Goal: Information Seeking & Learning: Find specific fact

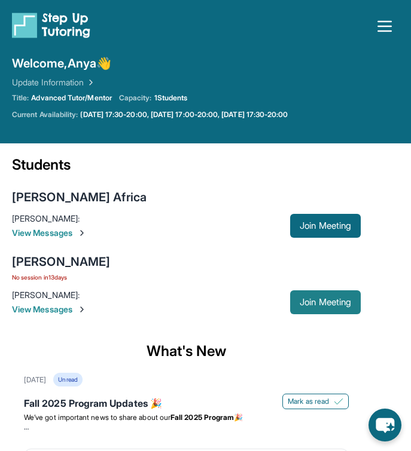
click at [329, 303] on span "Join Meeting" at bounding box center [324, 302] width 51 height 7
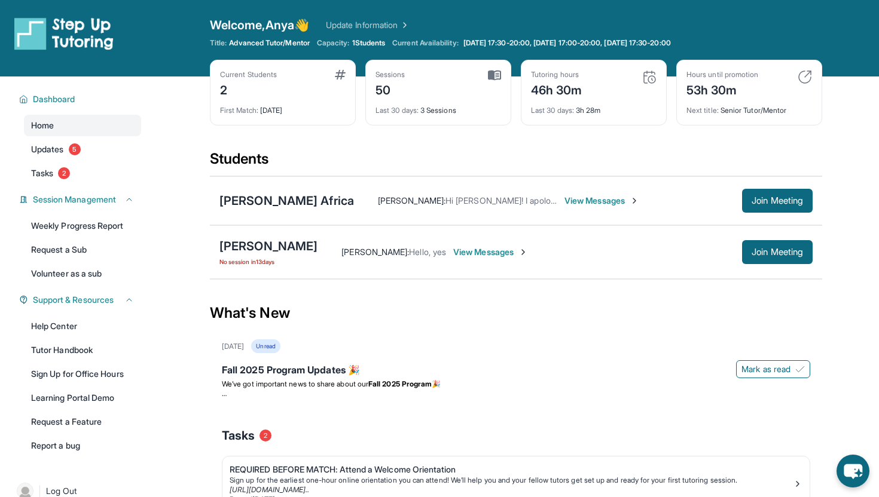
click at [294, 231] on div "[PERSON_NAME] No session [DATE] [PERSON_NAME] : Hello, yes View Messages Join M…" at bounding box center [516, 252] width 612 height 54
click at [410, 248] on span "View Messages" at bounding box center [490, 252] width 75 height 12
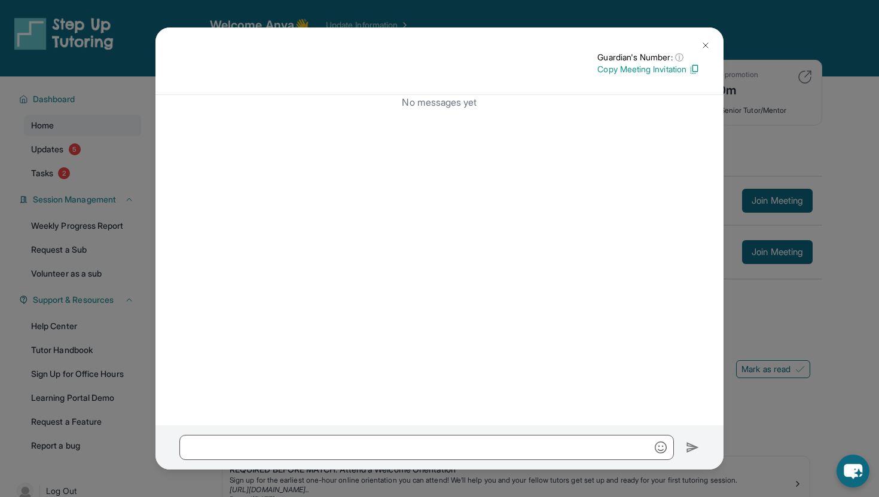
click at [410, 42] on img at bounding box center [705, 46] width 10 height 10
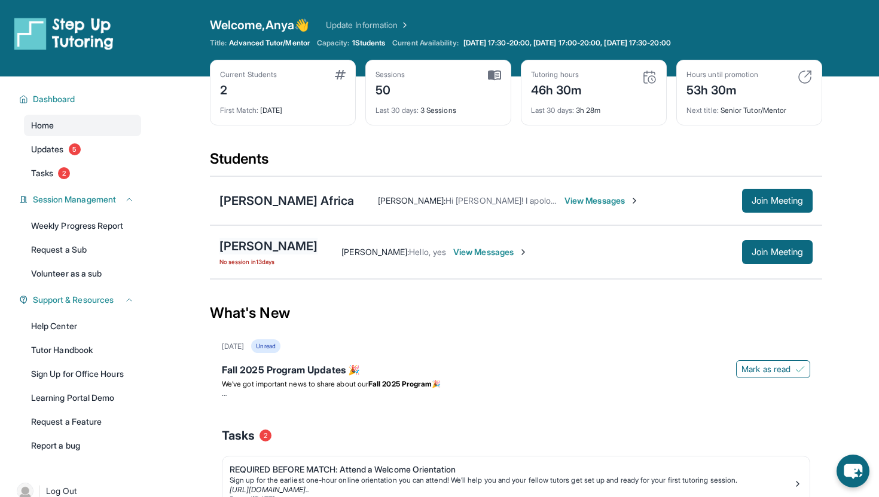
click at [250, 254] on div "[PERSON_NAME]" at bounding box center [268, 246] width 98 height 17
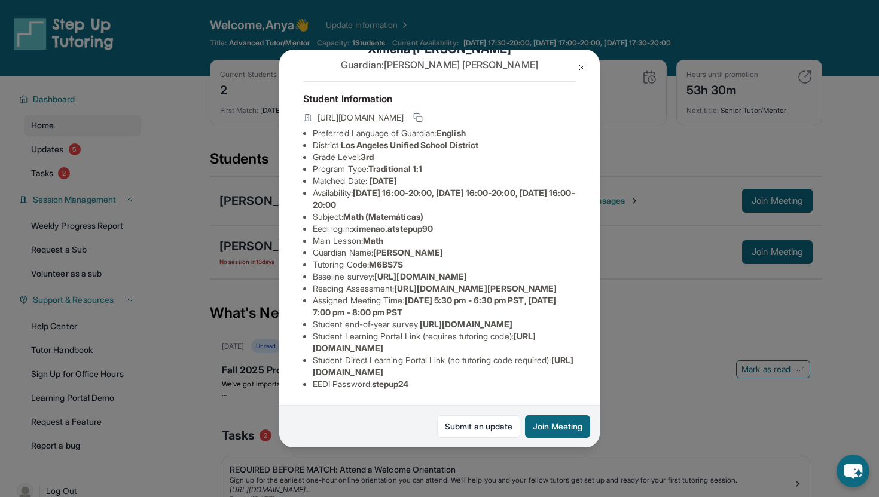
scroll to position [134, 0]
click at [410, 247] on li "Guardian Name : [PERSON_NAME]" at bounding box center [444, 253] width 263 height 12
click at [410, 369] on div "[PERSON_NAME] Guardian: [PERSON_NAME] Student Information [URL][DOMAIN_NAME] Pr…" at bounding box center [439, 248] width 879 height 497
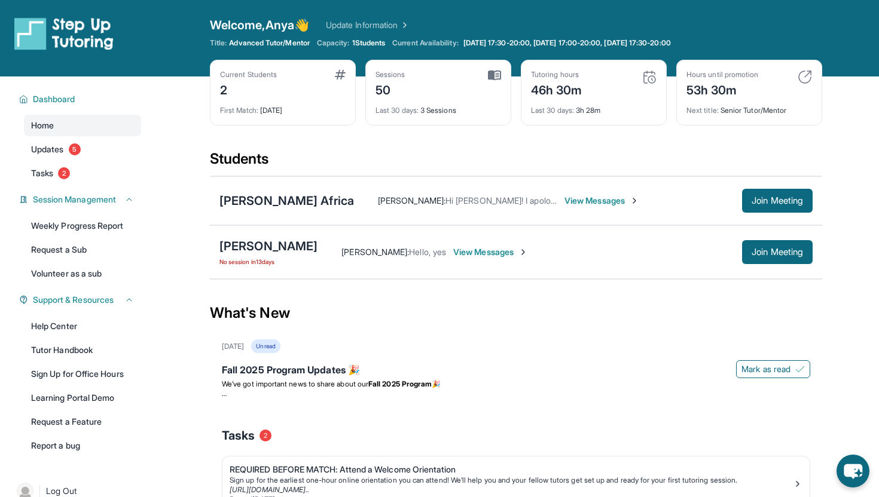
click at [333, 265] on div "[PERSON_NAME] No session [DATE] [PERSON_NAME] : Hello, yes View Messages Join M…" at bounding box center [516, 252] width 612 height 54
click at [410, 250] on span "View Messages" at bounding box center [490, 252] width 75 height 12
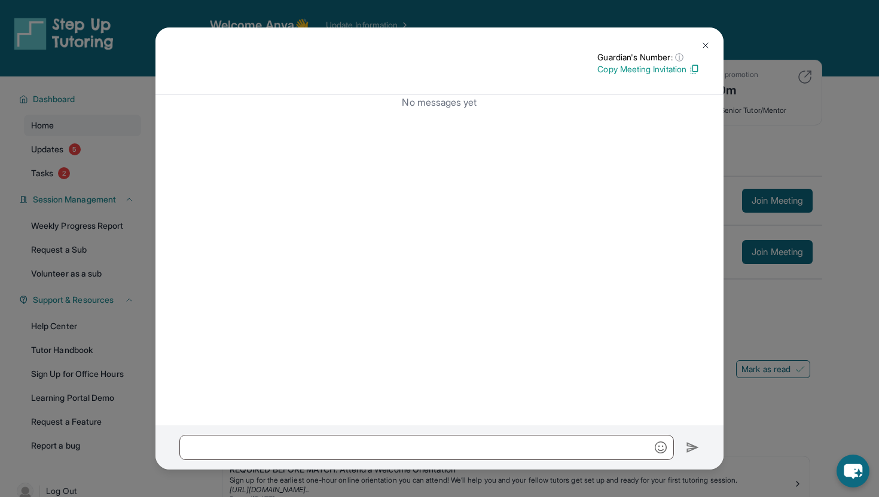
click at [410, 44] on img at bounding box center [705, 46] width 10 height 10
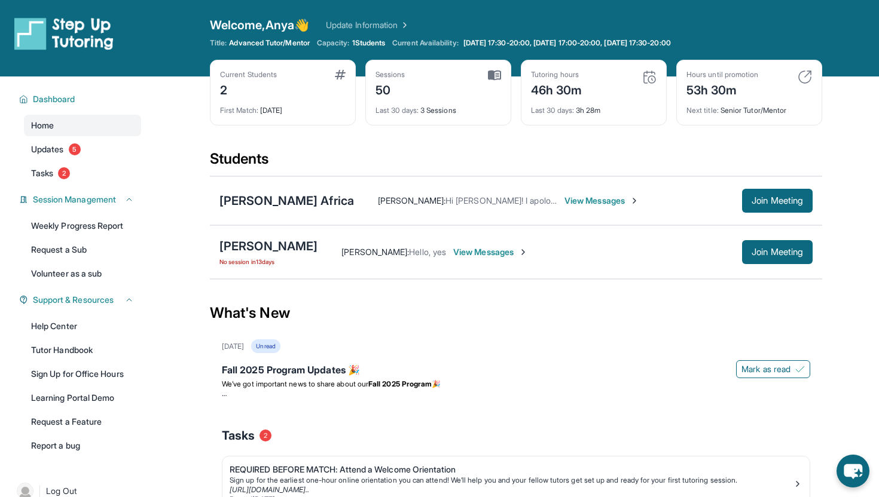
click at [350, 43] on span "Capacity:" at bounding box center [333, 43] width 33 height 10
drag, startPoint x: 346, startPoint y: 40, endPoint x: 430, endPoint y: 44, distance: 83.7
click at [410, 45] on div "Title: Advanced Tutor/Mentor Capacity: 1 Students Current Availability: [DATE] …" at bounding box center [516, 43] width 612 height 10
click at [410, 27] on div "Welcome, Anya 👋 Update Information" at bounding box center [516, 25] width 612 height 17
click at [410, 244] on button "Join Meeting" at bounding box center [777, 252] width 71 height 24
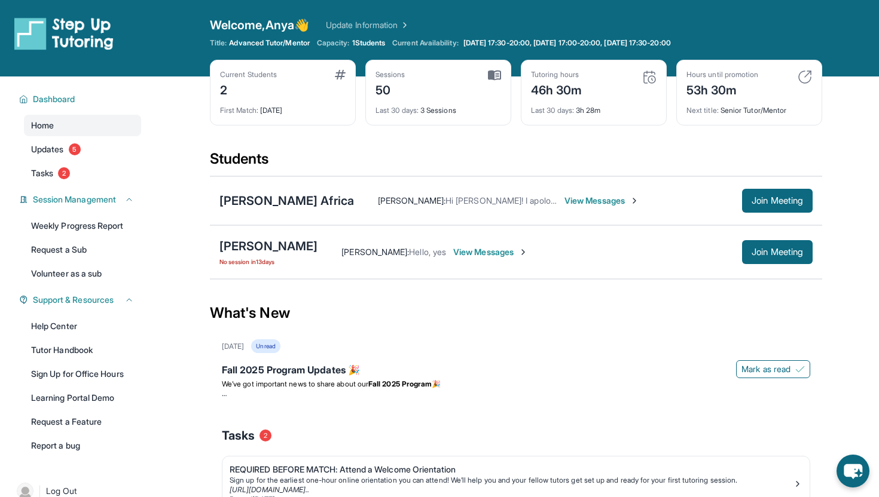
click at [279, 145] on div "Current Students 2 First Match : [DATE] Sessions 50 Last 30 days : 3 Sessions T…" at bounding box center [516, 105] width 612 height 90
click at [54, 158] on link "Updates 5" at bounding box center [82, 150] width 117 height 22
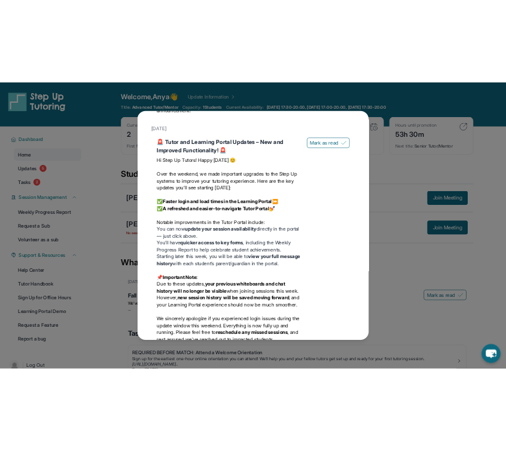
scroll to position [1228, 0]
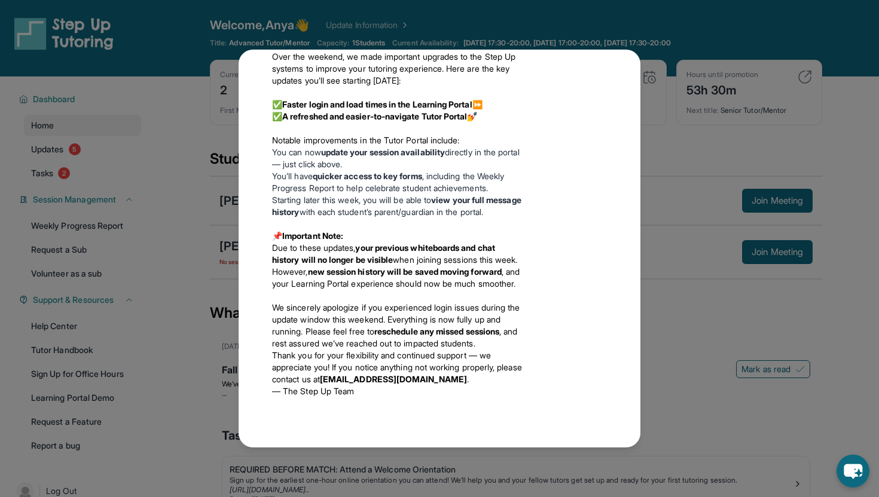
click at [183, 369] on div "Updates [DATE] Fall 2025 Program Updates 🎉 We’ve got important news to share ab…" at bounding box center [439, 248] width 879 height 497
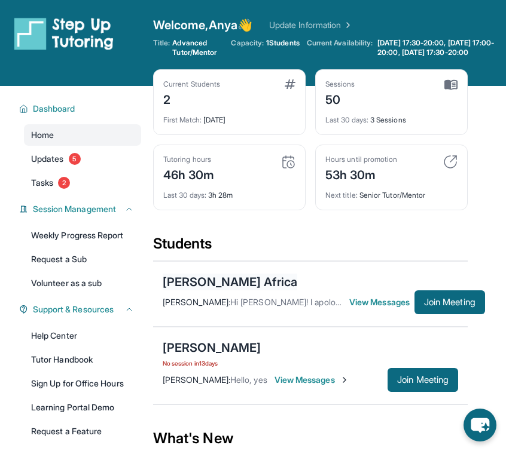
click at [221, 284] on div "[PERSON_NAME] Africa" at bounding box center [230, 282] width 134 height 17
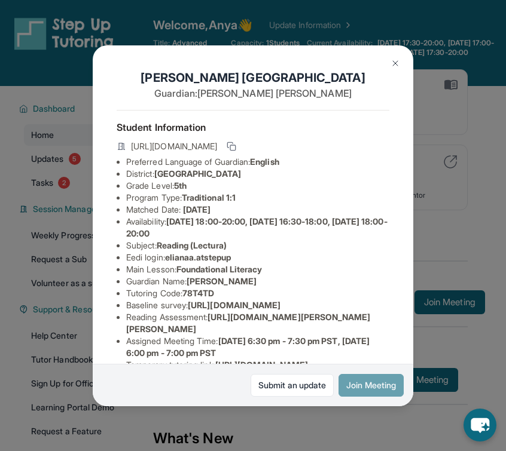
click at [363, 388] on button "Join Meeting" at bounding box center [370, 385] width 65 height 23
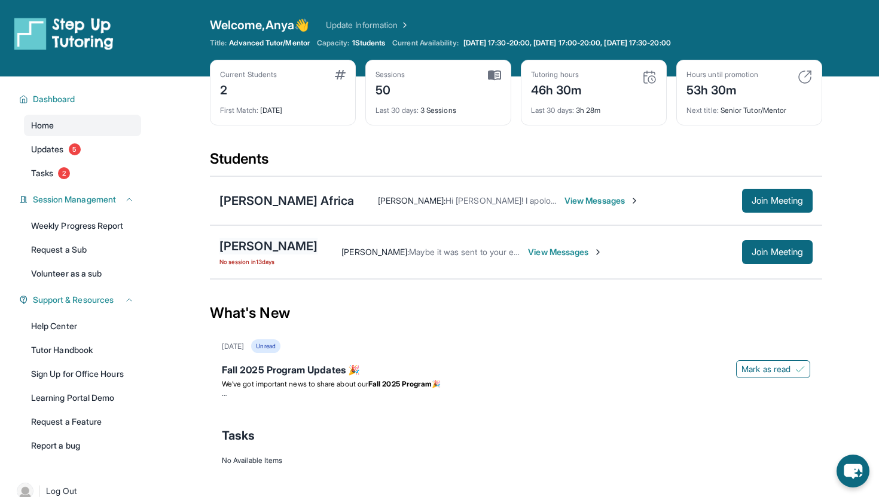
click at [276, 254] on div "[PERSON_NAME]" at bounding box center [268, 246] width 98 height 17
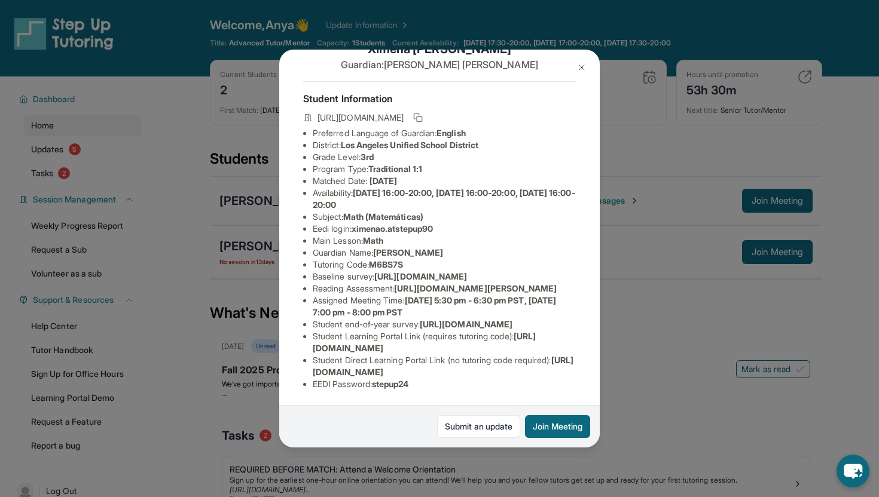
scroll to position [42, 0]
drag, startPoint x: 313, startPoint y: 218, endPoint x: 331, endPoint y: 218, distance: 17.3
click at [331, 223] on li "Eedi login : ximenao.atstepup90" at bounding box center [444, 229] width 263 height 12
copy li "Eedi"
click at [437, 211] on li "Subject : Math (Matemáticas)" at bounding box center [444, 217] width 263 height 12
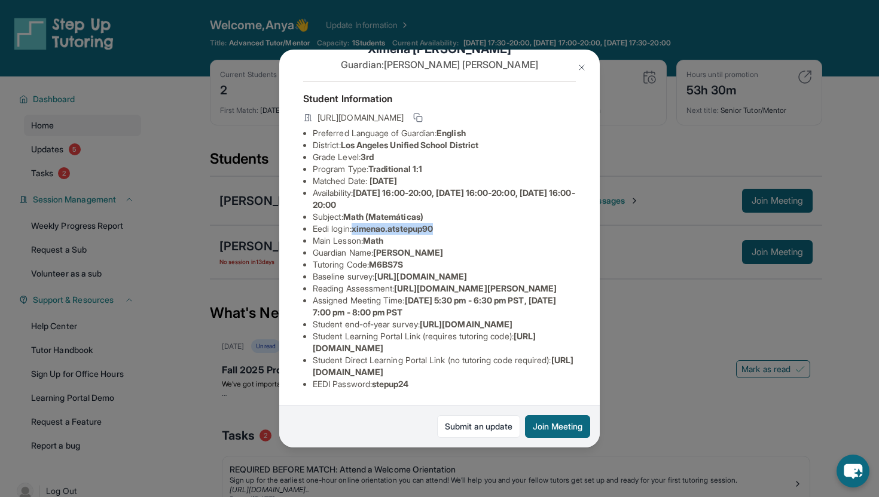
drag, startPoint x: 443, startPoint y: 219, endPoint x: 359, endPoint y: 222, distance: 84.9
click at [359, 223] on li "Eedi login : ximenao.atstepup90" at bounding box center [444, 229] width 263 height 12
copy span "ximenao.atstepup90"
click at [463, 235] on li "Main Lesson : Math" at bounding box center [444, 241] width 263 height 12
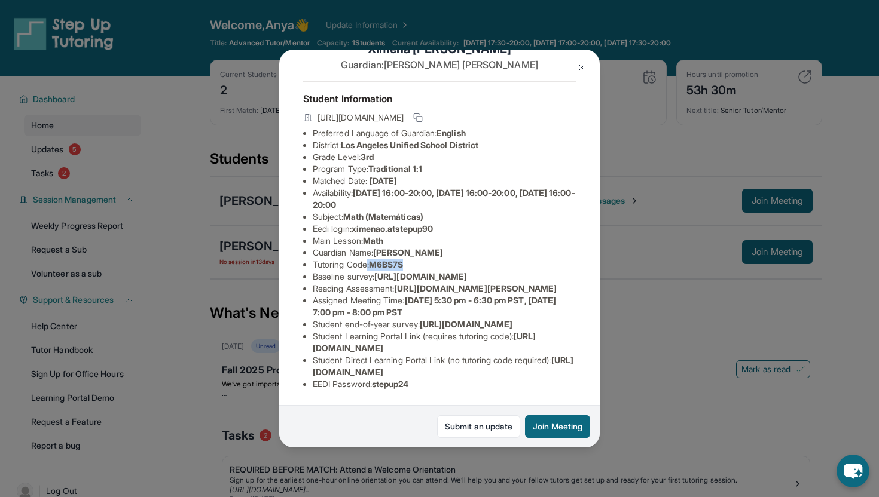
drag, startPoint x: 414, startPoint y: 224, endPoint x: 369, endPoint y: 225, distance: 44.9
click at [369, 259] on li "Tutoring Code : M6BS7S" at bounding box center [444, 265] width 263 height 12
click at [384, 271] on span "[URL][DOMAIN_NAME]" at bounding box center [420, 276] width 93 height 10
drag, startPoint x: 420, startPoint y: 384, endPoint x: 374, endPoint y: 383, distance: 45.4
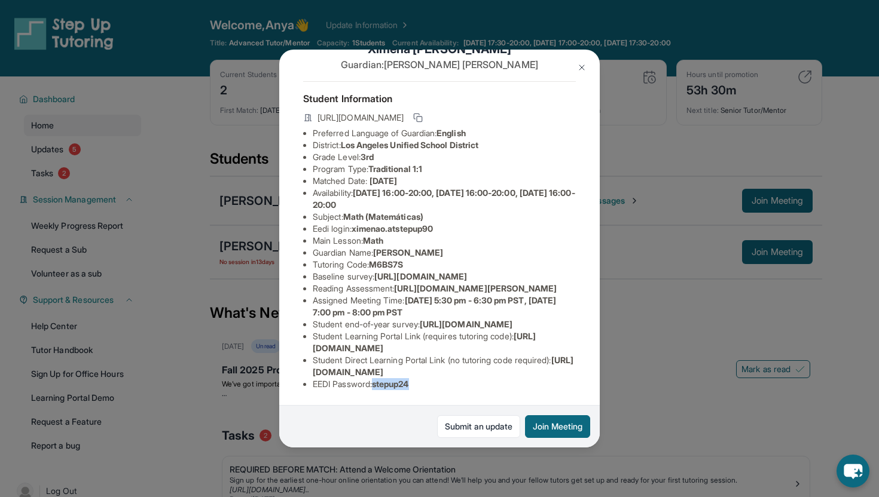
click at [374, 383] on li "EEDI Password : stepup24" at bounding box center [444, 384] width 263 height 12
copy li "stepup24"
drag, startPoint x: 310, startPoint y: 372, endPoint x: 534, endPoint y: 374, distance: 224.7
click at [534, 374] on ul "Preferred Language of Guardian: English District: Los Angeles Unified School Di…" at bounding box center [439, 258] width 273 height 263
click at [534, 374] on span "[URL][DOMAIN_NAME]" at bounding box center [443, 366] width 261 height 22
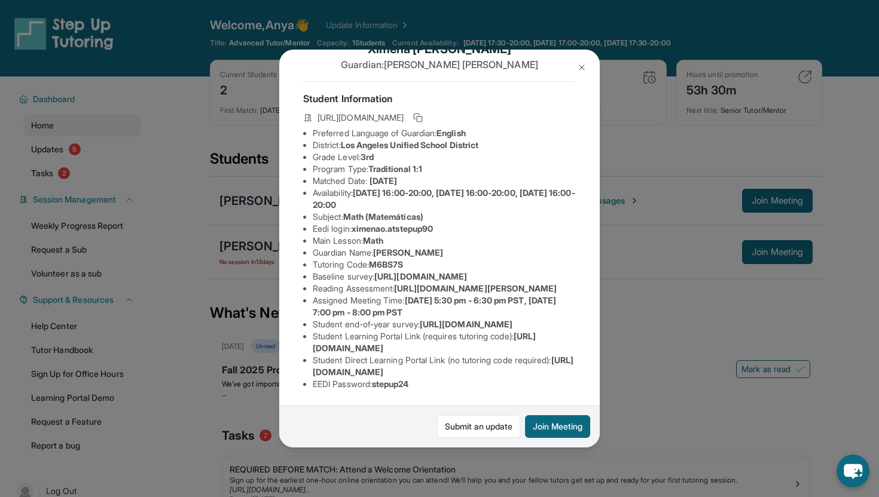
scroll to position [130, 1]
click at [611, 363] on div "[PERSON_NAME] Guardian: [PERSON_NAME] Student Information [URL][DOMAIN_NAME] Pr…" at bounding box center [439, 248] width 879 height 497
